Goal: Task Accomplishment & Management: Use online tool/utility

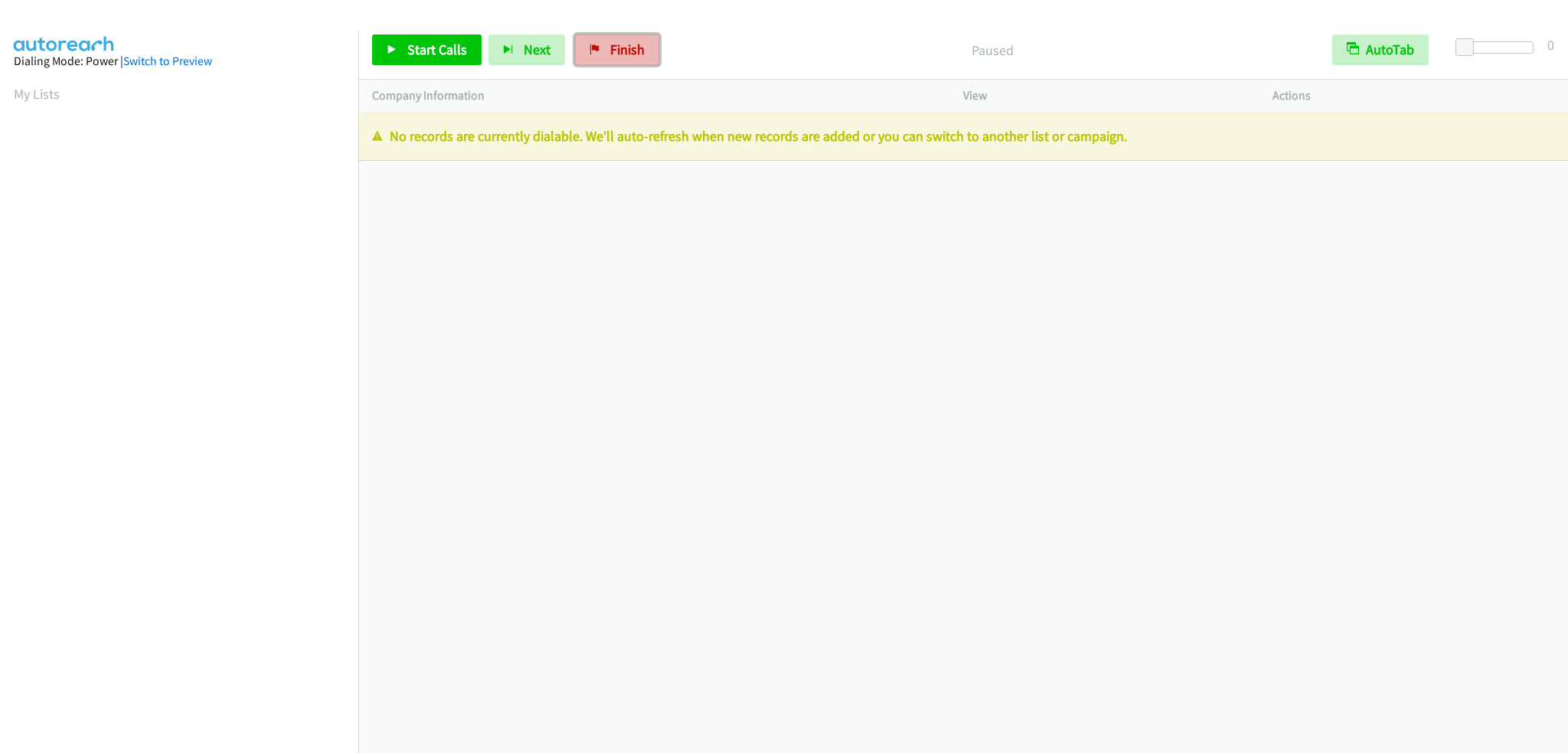
click at [599, 56] on link "Finish" at bounding box center [617, 50] width 84 height 31
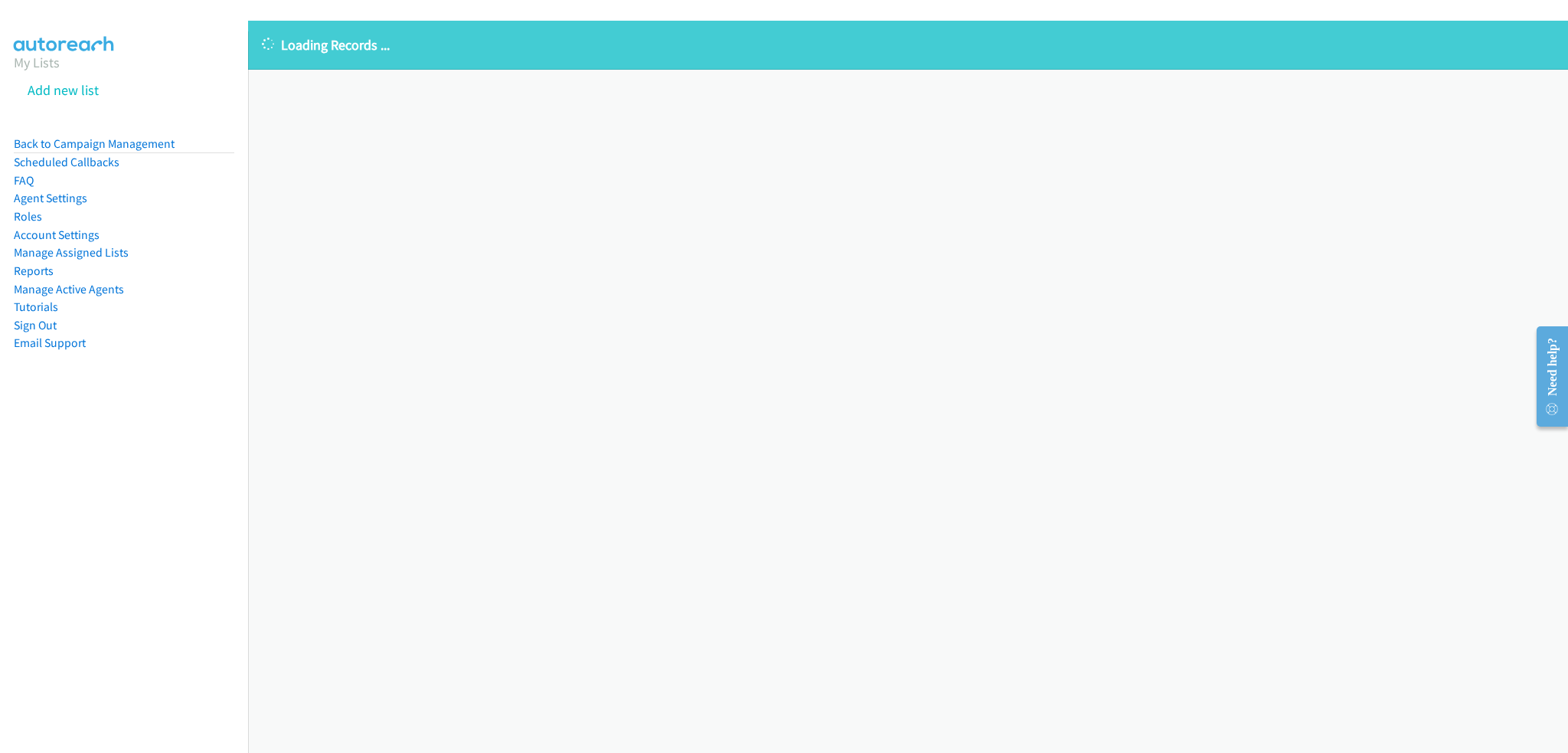
click at [732, 218] on div "Loading Records ... Sorry, something went wrong please try again." at bounding box center [908, 387] width 1320 height 733
click at [97, 148] on link "Back to Campaign Management" at bounding box center [93, 143] width 161 height 14
click at [149, 144] on link "Back to Campaign Management" at bounding box center [93, 143] width 161 height 14
click at [80, 143] on link "Back to Campaign Management" at bounding box center [93, 143] width 161 height 14
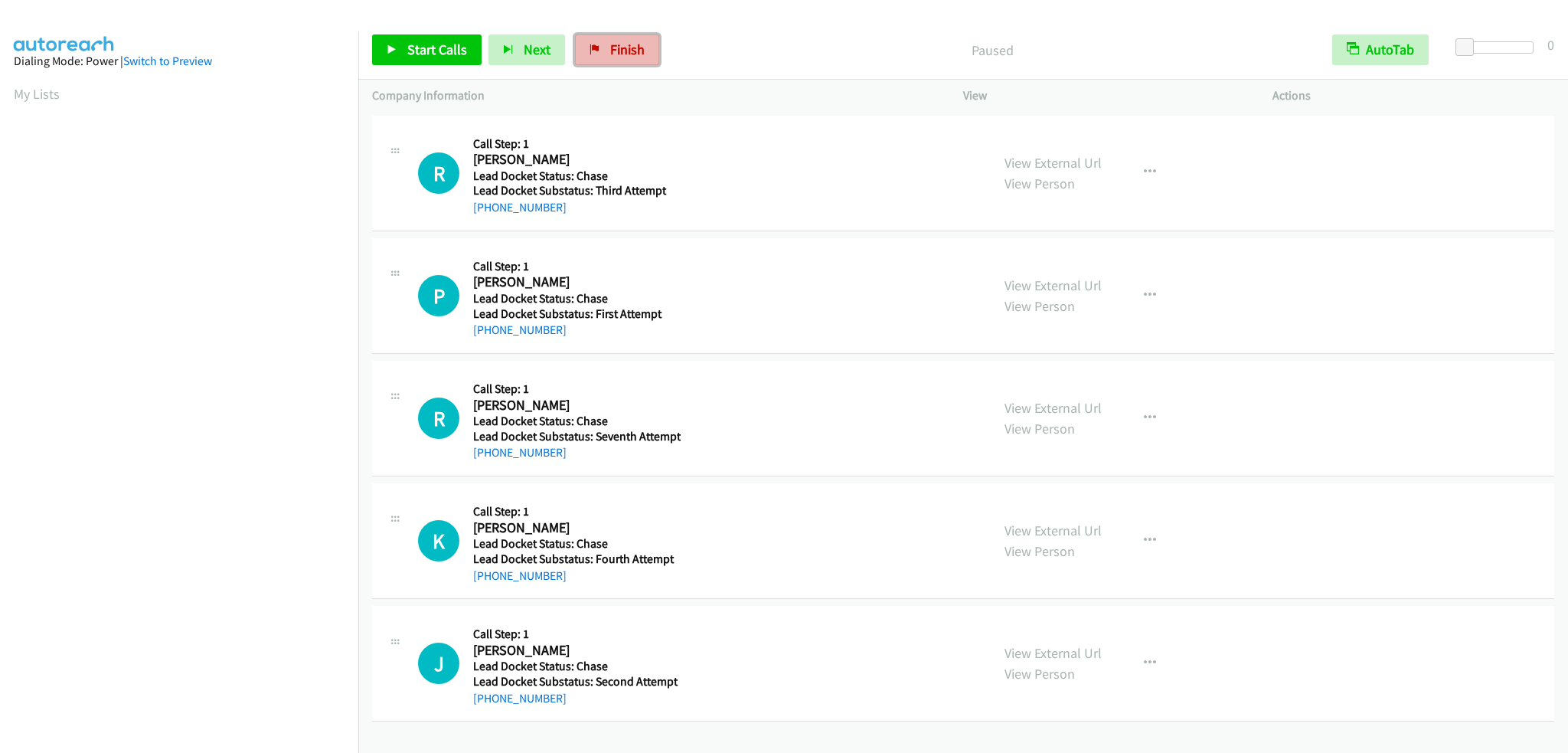
click at [625, 48] on span "Finish" at bounding box center [628, 49] width 35 height 18
